Goal: Find specific page/section: Find specific page/section

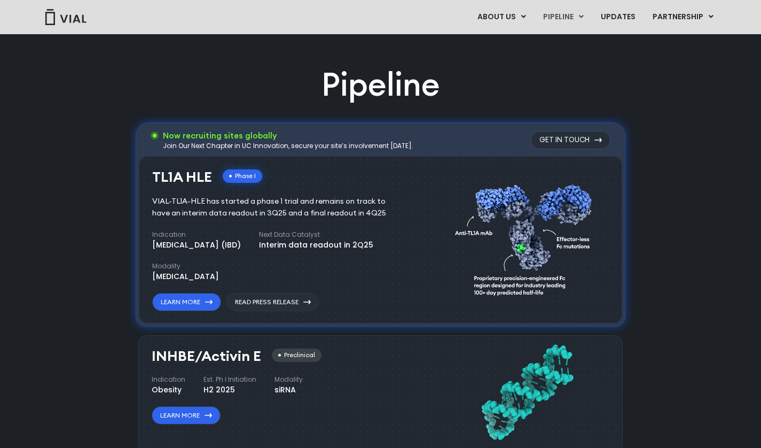
scroll to position [656, 0]
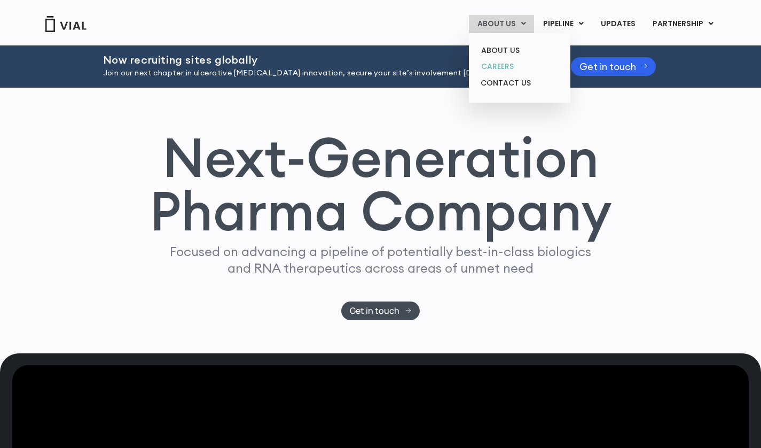
click at [517, 67] on link "CAREERS" at bounding box center [519, 66] width 93 height 17
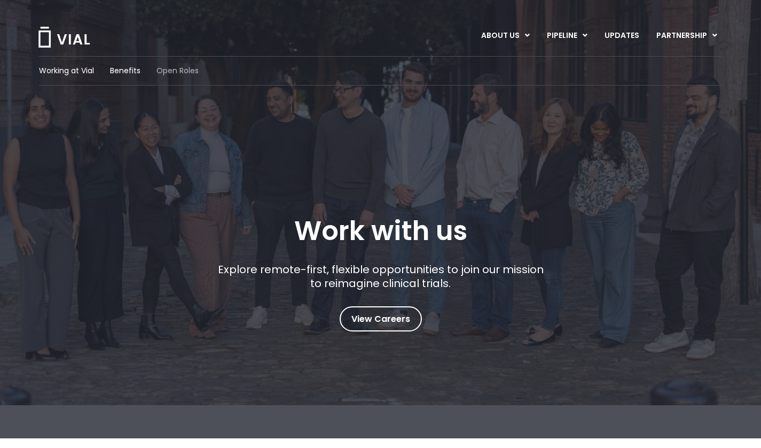
click at [161, 71] on span "Open Roles" at bounding box center [178, 70] width 42 height 11
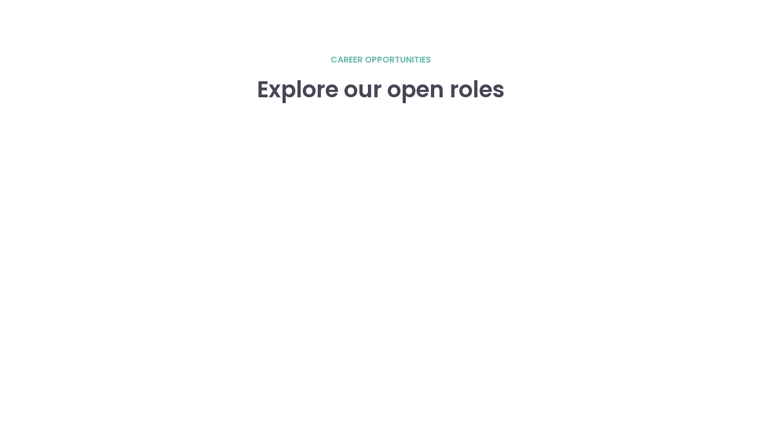
scroll to position [1646, 0]
